Goal: Task Accomplishment & Management: Use online tool/utility

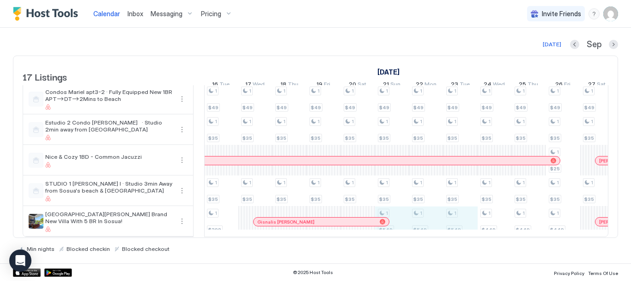
drag, startPoint x: 403, startPoint y: 212, endPoint x: 454, endPoint y: 212, distance: 51.8
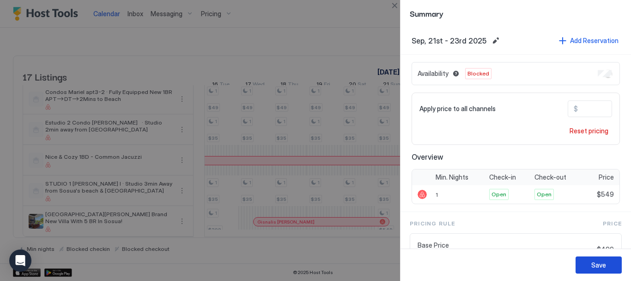
click at [588, 260] on button "Save" at bounding box center [599, 264] width 46 height 17
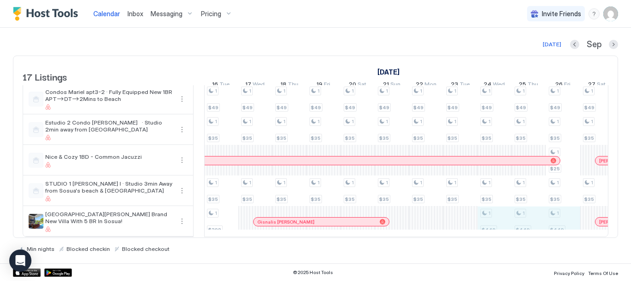
drag, startPoint x: 487, startPoint y: 214, endPoint x: 563, endPoint y: 213, distance: 76.7
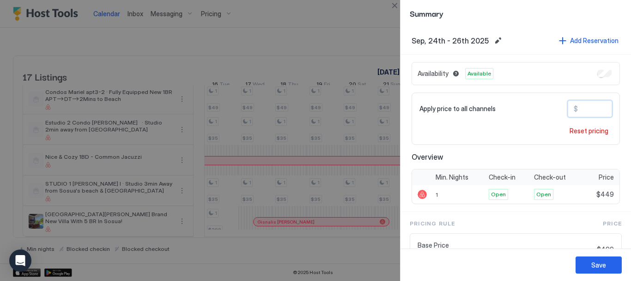
drag, startPoint x: 588, startPoint y: 110, endPoint x: 569, endPoint y: 110, distance: 18.9
click at [569, 110] on div "$ ***" at bounding box center [590, 108] width 44 height 17
type input "***"
click at [593, 268] on div "Save" at bounding box center [599, 265] width 15 height 10
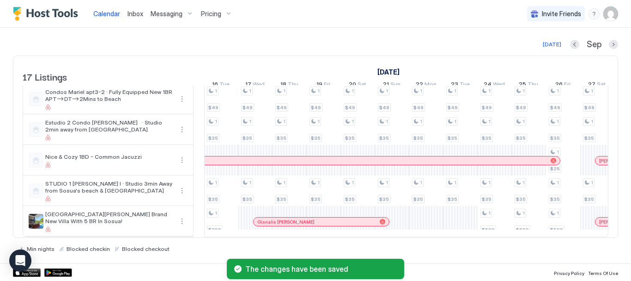
scroll to position [0, 1196]
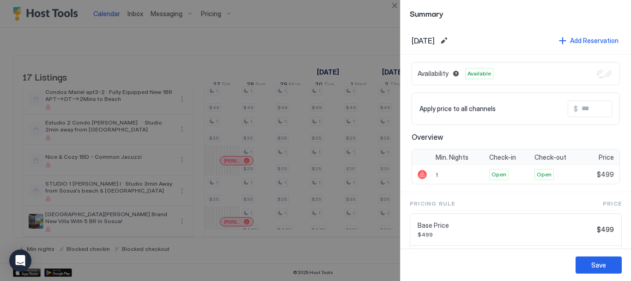
click at [365, 267] on div at bounding box center [315, 140] width 631 height 281
click at [368, 254] on div at bounding box center [315, 140] width 631 height 281
click at [396, 6] on button "Close" at bounding box center [394, 5] width 11 height 11
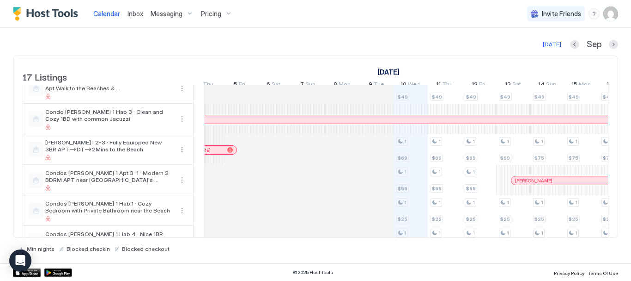
scroll to position [0, 0]
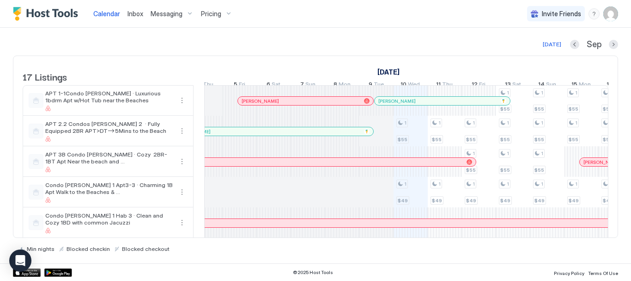
drag, startPoint x: 379, startPoint y: 70, endPoint x: 438, endPoint y: 75, distance: 59.3
click at [438, 75] on div "[DATE]" at bounding box center [478, 71] width 787 height 13
click at [400, 49] on div "[DATE] Sep" at bounding box center [315, 44] width 605 height 11
click at [402, 73] on link "[DATE]" at bounding box center [388, 71] width 27 height 13
drag, startPoint x: 379, startPoint y: 73, endPoint x: 434, endPoint y: 76, distance: 55.6
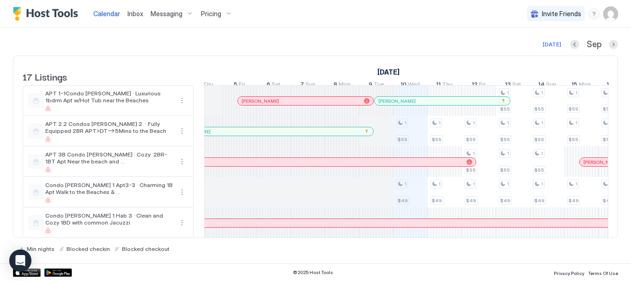
click at [434, 76] on div "[DATE]" at bounding box center [478, 71] width 787 height 13
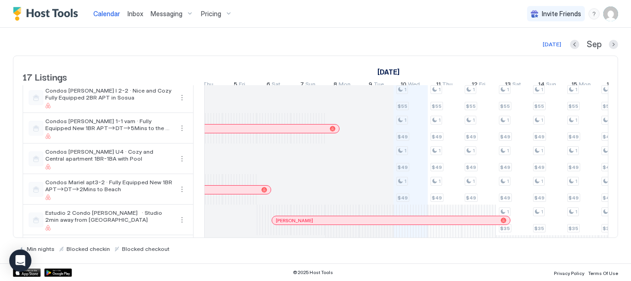
scroll to position [381, 0]
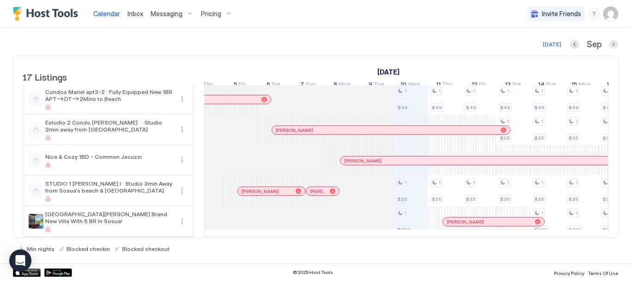
click at [402, 70] on link "[DATE]" at bounding box center [388, 71] width 27 height 13
drag, startPoint x: 304, startPoint y: 272, endPoint x: 356, endPoint y: 277, distance: 52.5
click at [354, 279] on div "© 2025 Host Tools Privacy Policy Terms Of Use" at bounding box center [315, 272] width 631 height 18
